Goal: Task Accomplishment & Management: Complete application form

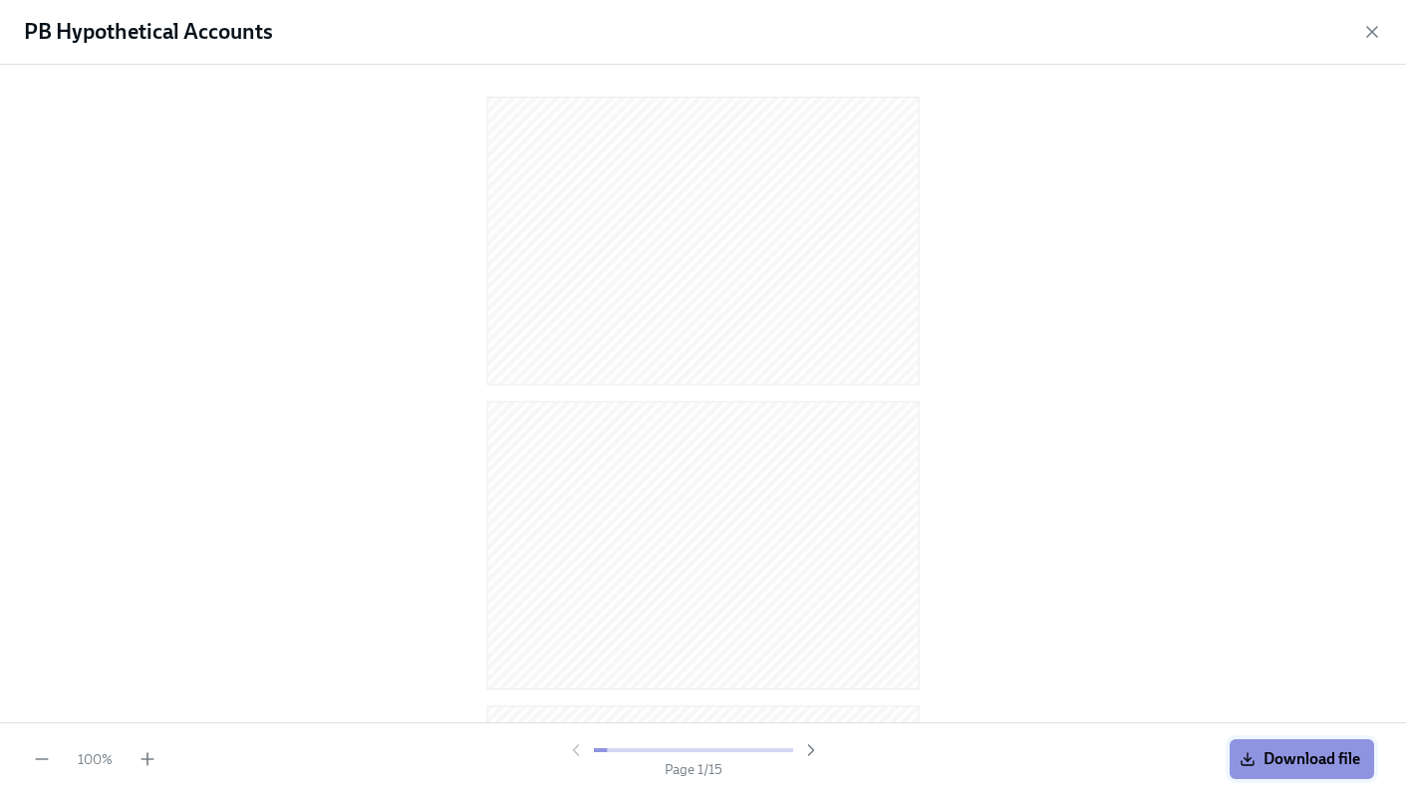
click at [1310, 745] on button "Download file" at bounding box center [1302, 759] width 144 height 40
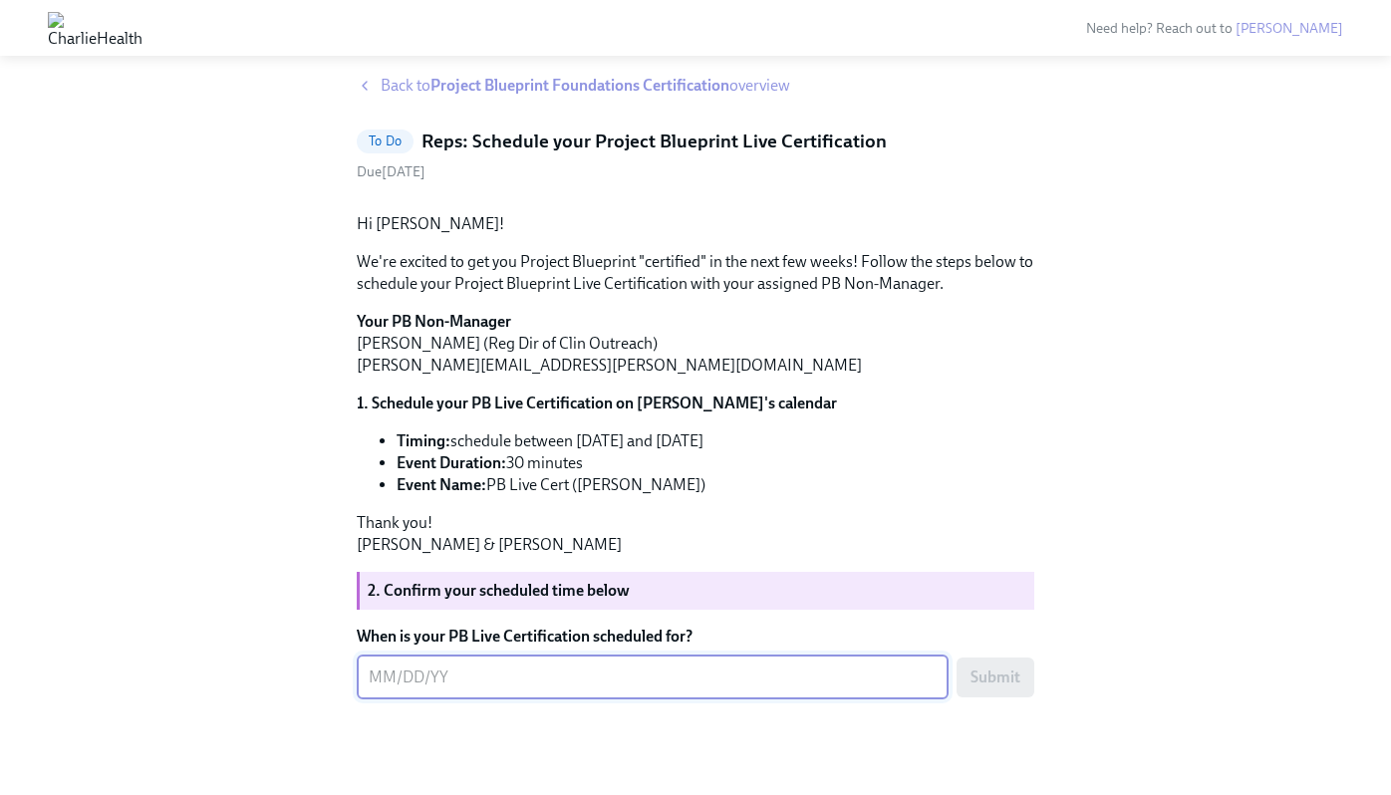
scroll to position [192, 0]
click at [440, 690] on div "x ​" at bounding box center [653, 678] width 592 height 44
type textarea "9/15 at 1:00pm"
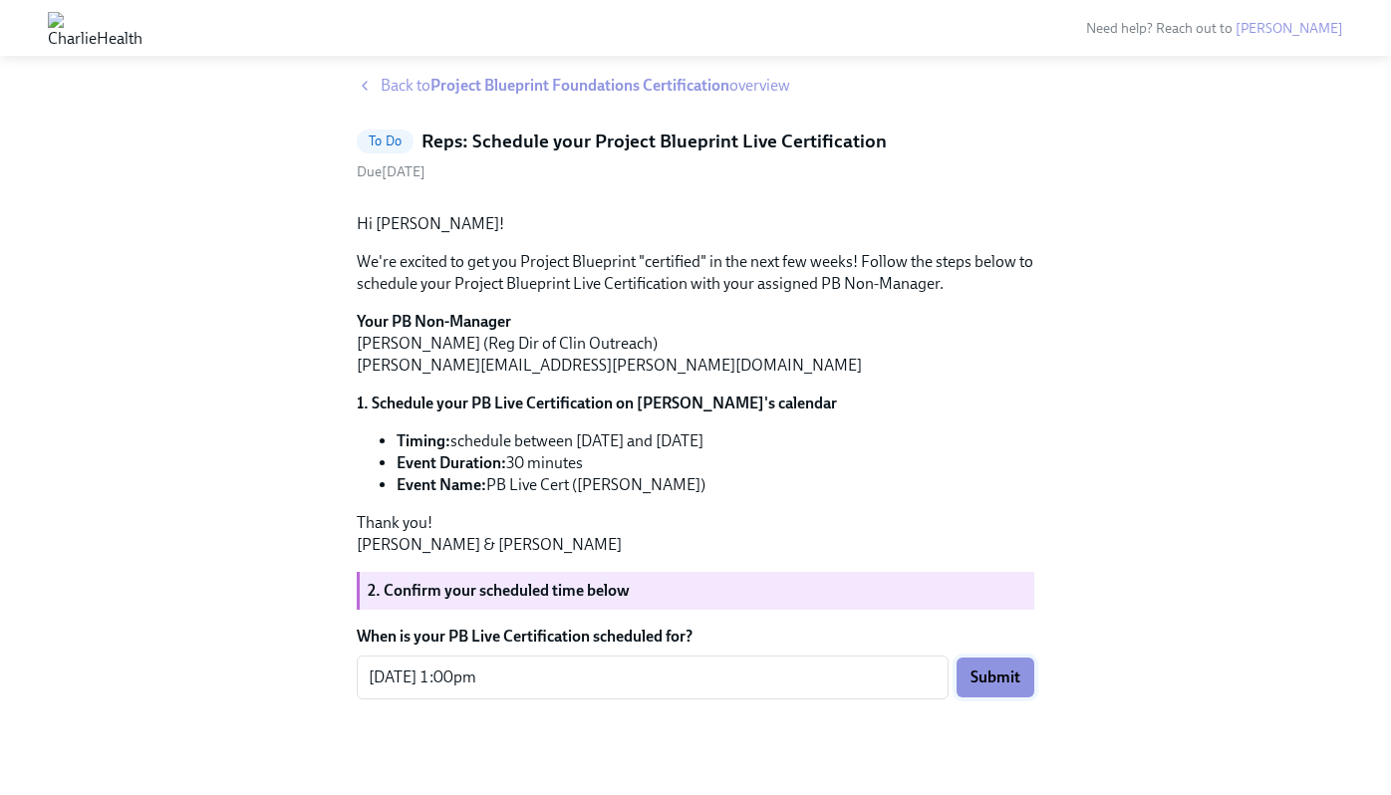
click at [1002, 659] on button "Submit" at bounding box center [996, 678] width 78 height 40
